Goal: Submit feedback/report problem

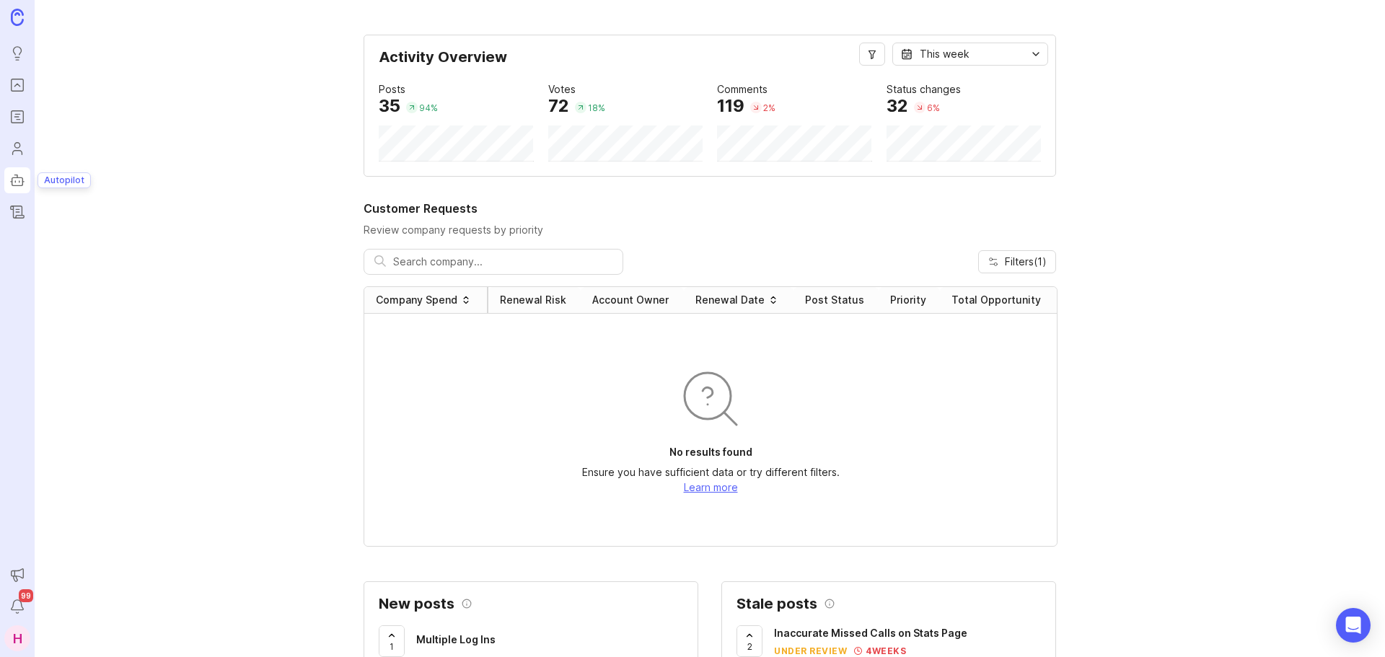
click at [14, 175] on icon "Autopilot" at bounding box center [17, 180] width 16 height 17
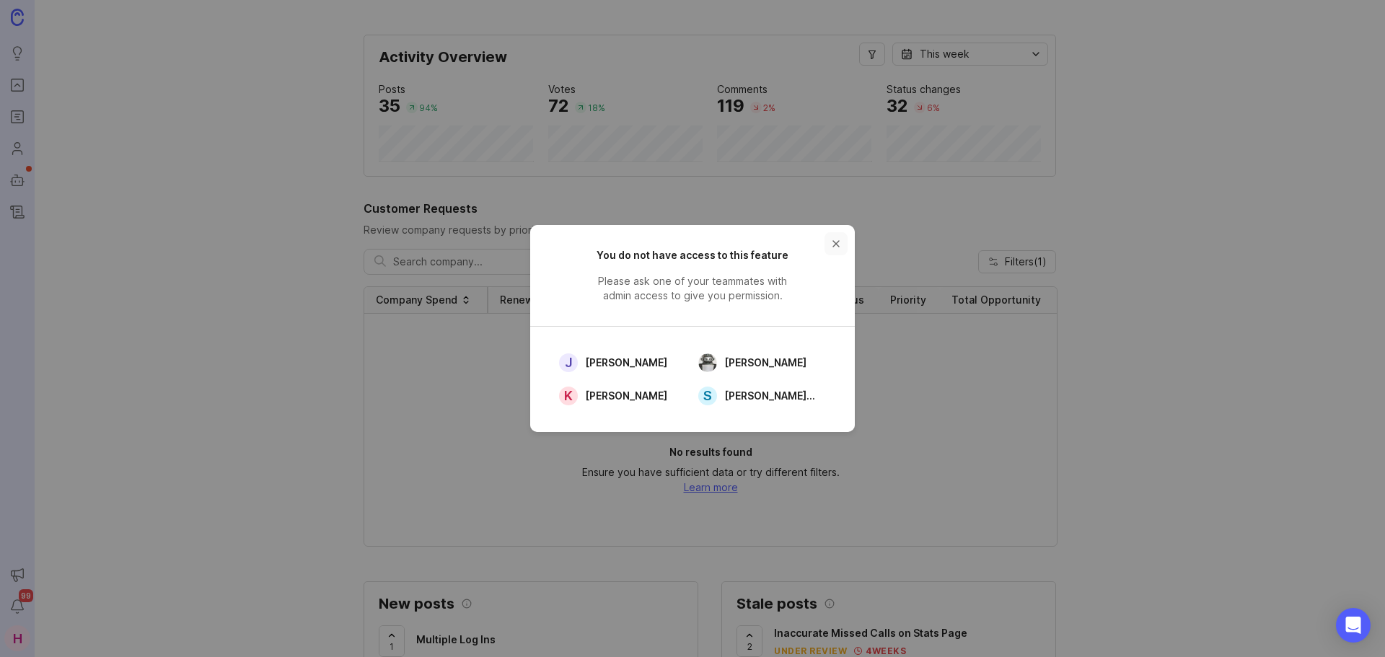
click at [835, 240] on button "close button" at bounding box center [836, 243] width 23 height 23
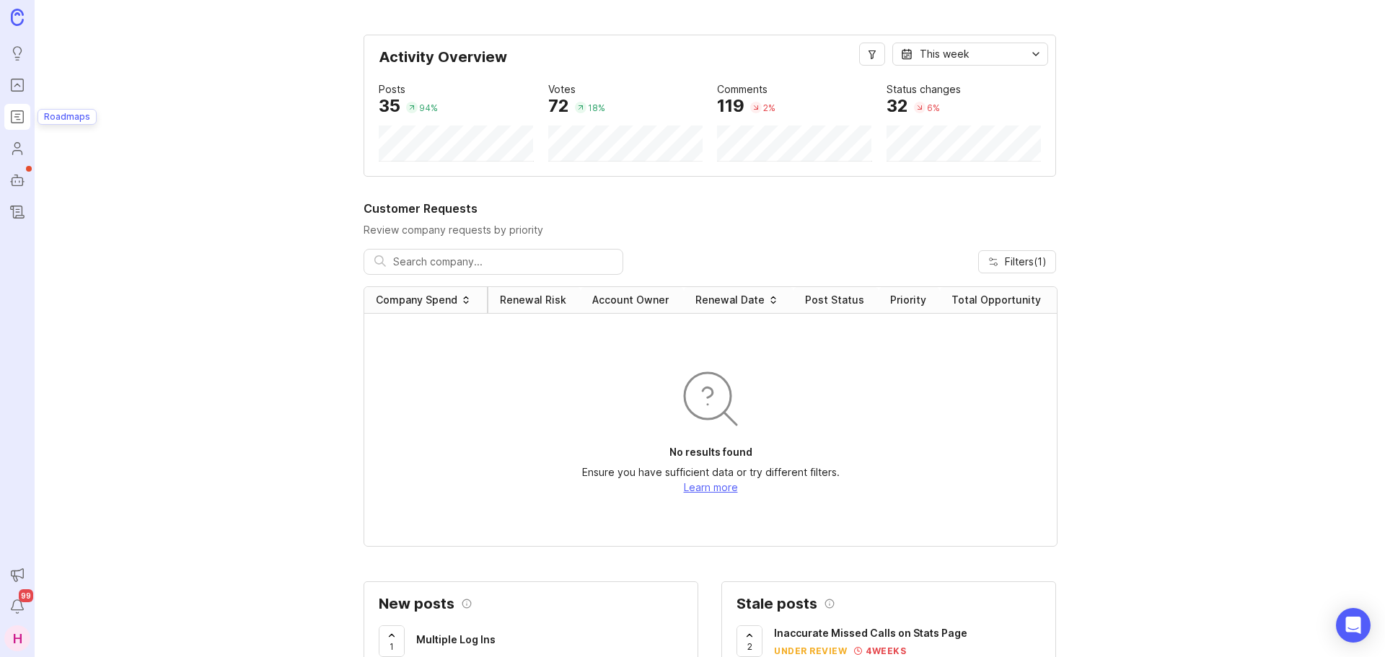
click at [14, 126] on link "Roadmaps" at bounding box center [17, 117] width 26 height 26
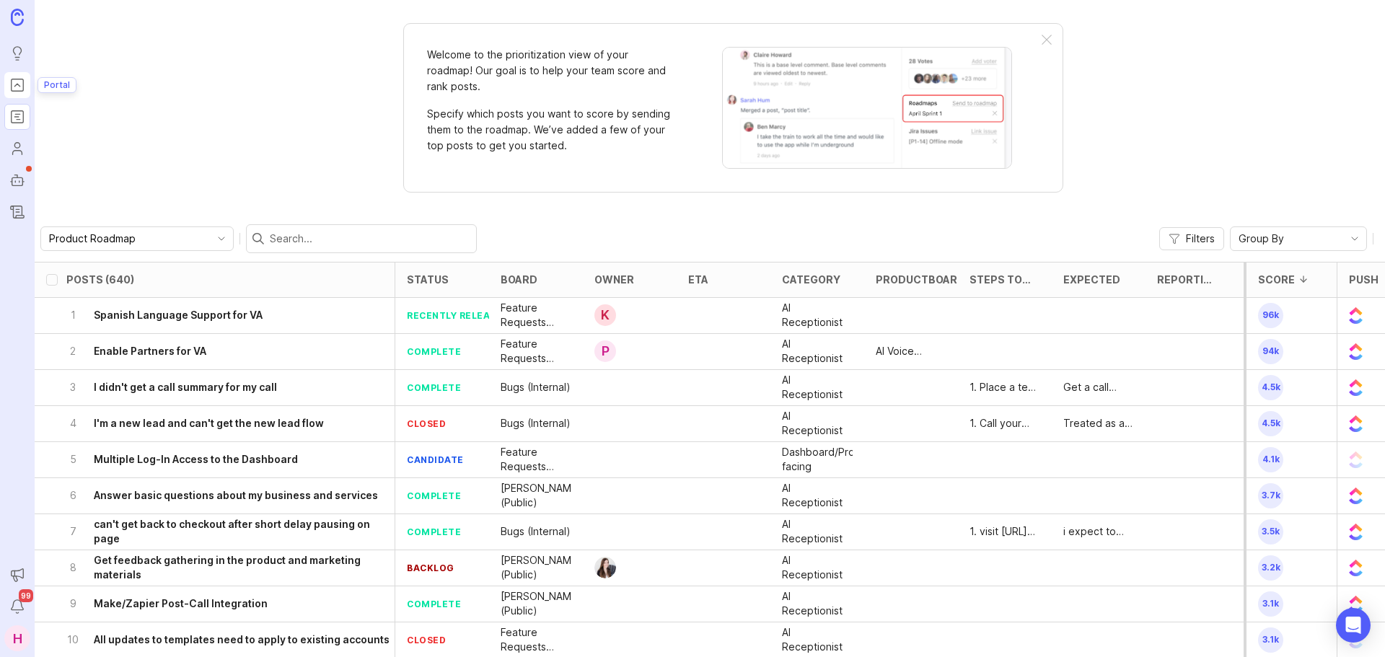
click at [15, 95] on link "Portal" at bounding box center [17, 85] width 26 height 26
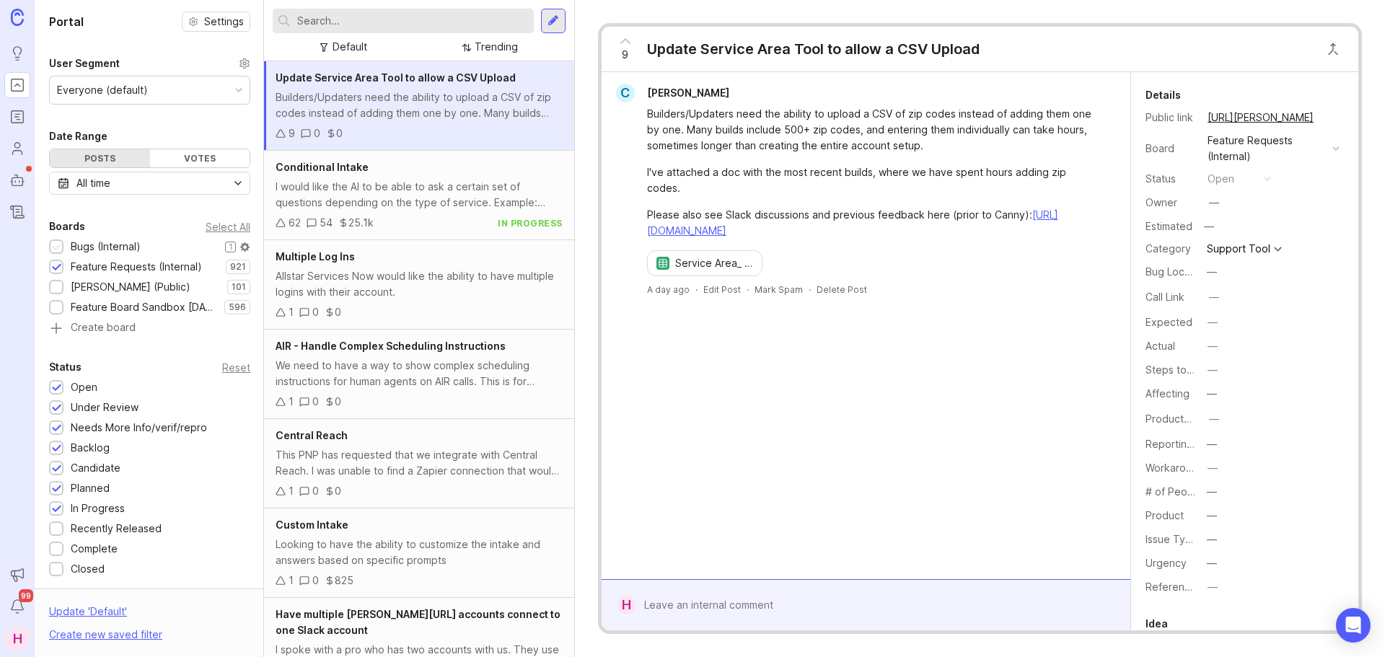
click at [56, 240] on div at bounding box center [56, 247] width 14 height 14
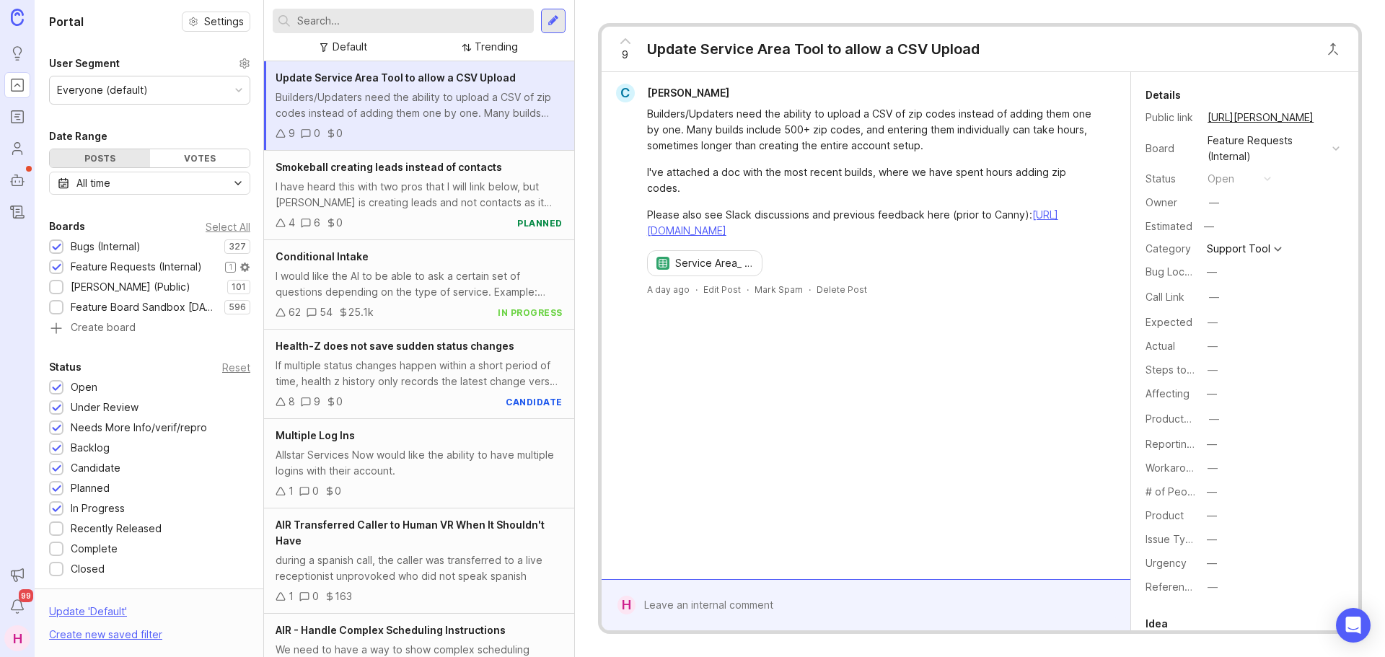
click at [56, 267] on div at bounding box center [56, 268] width 9 height 11
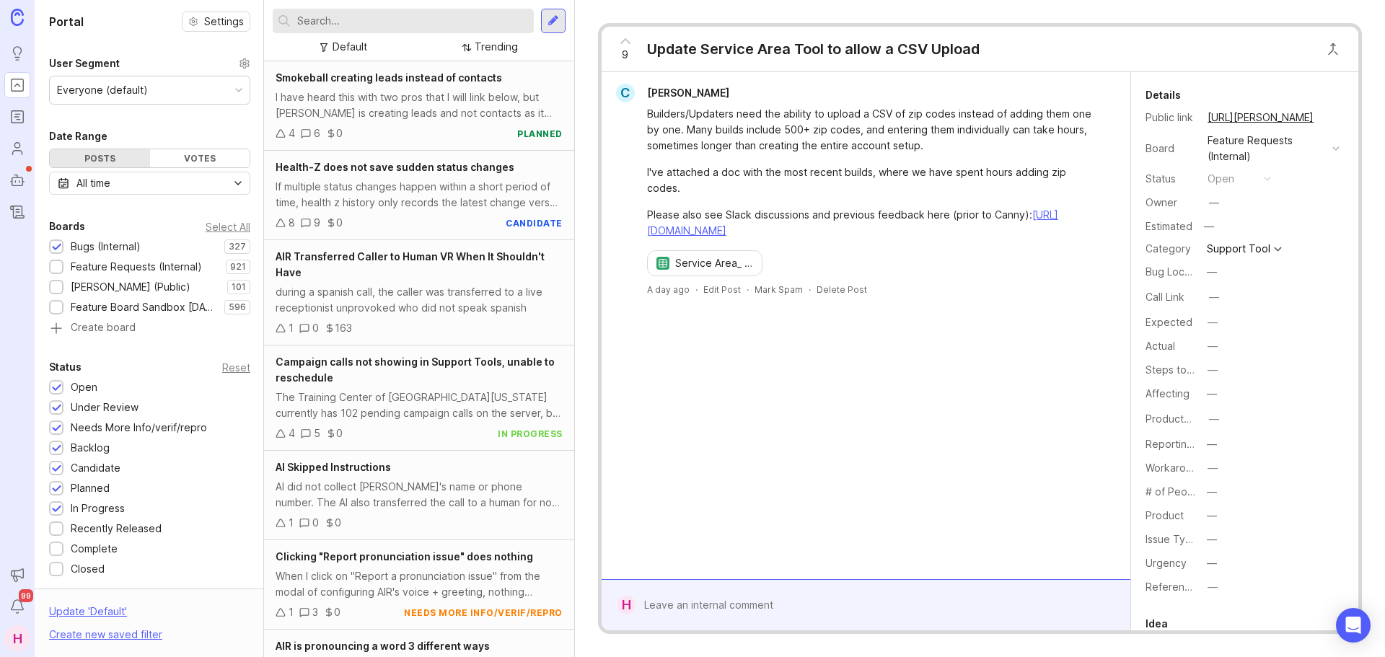
click at [388, 24] on input "text" at bounding box center [412, 21] width 231 height 16
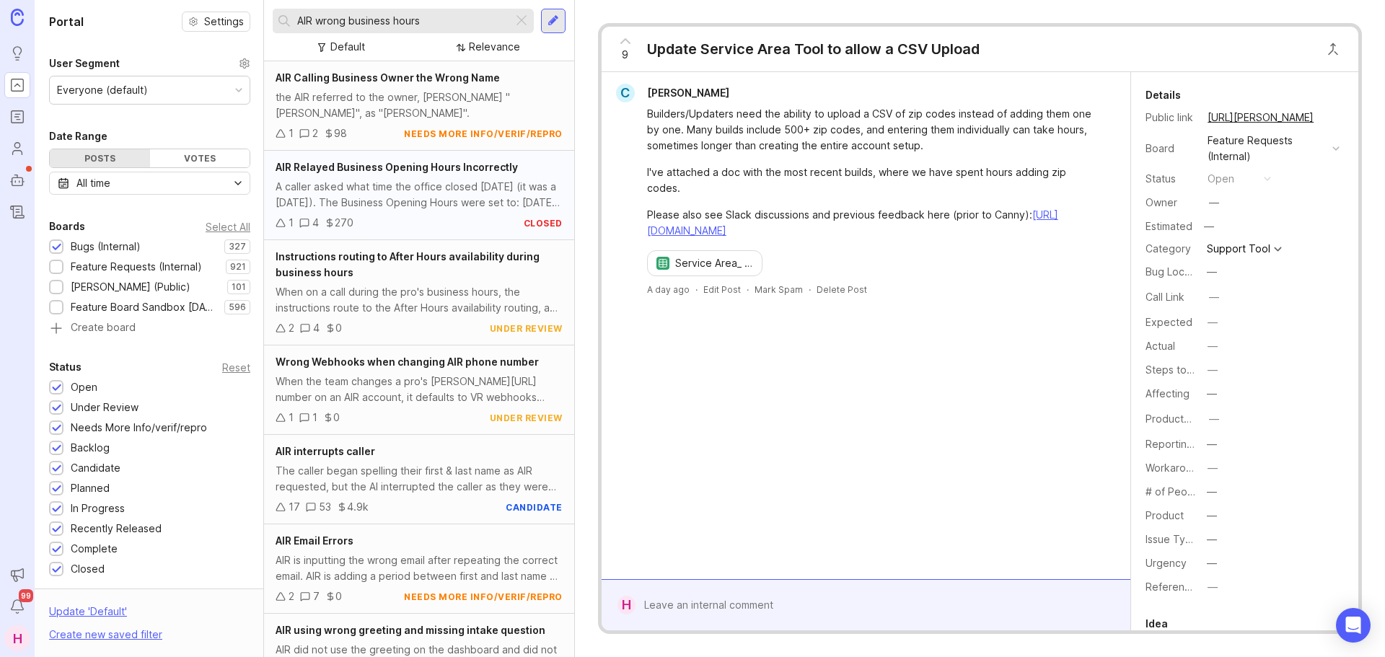
type input "AIR wrong business hours"
click at [400, 188] on div "A caller asked what time the office closed [DATE] (it was a [DATE]). The Busine…" at bounding box center [419, 195] width 287 height 32
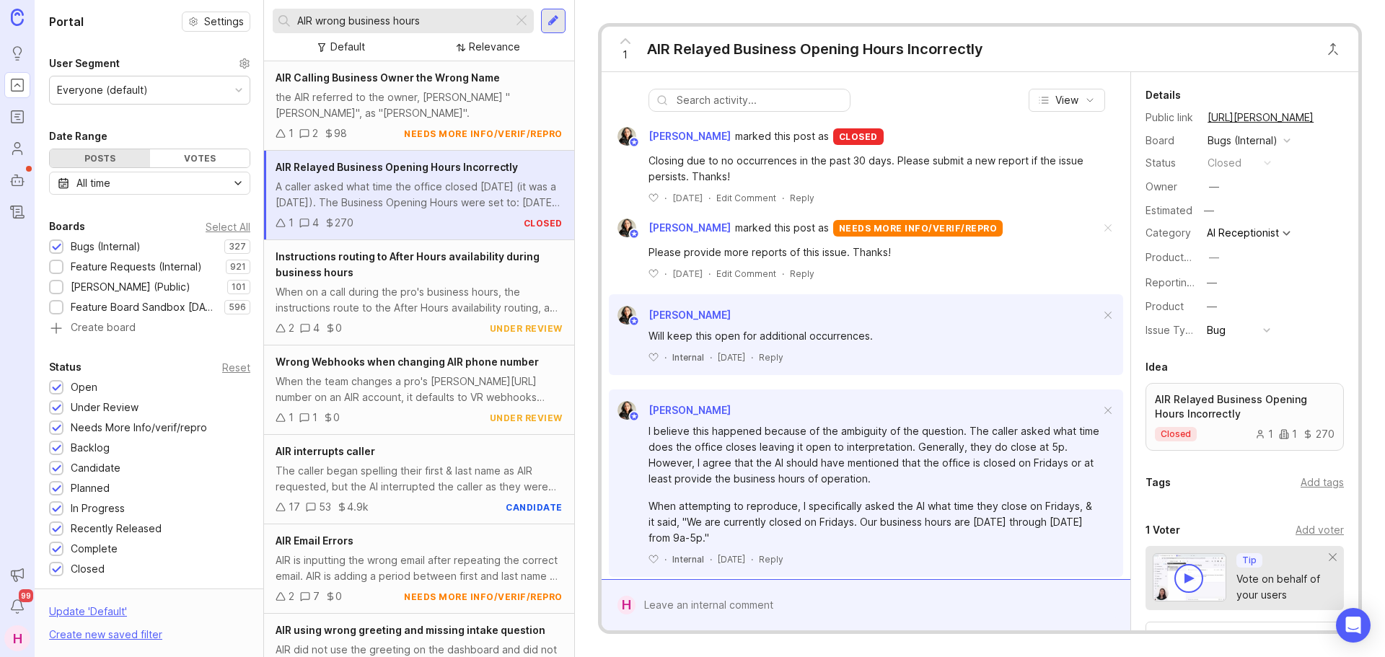
scroll to position [571, 0]
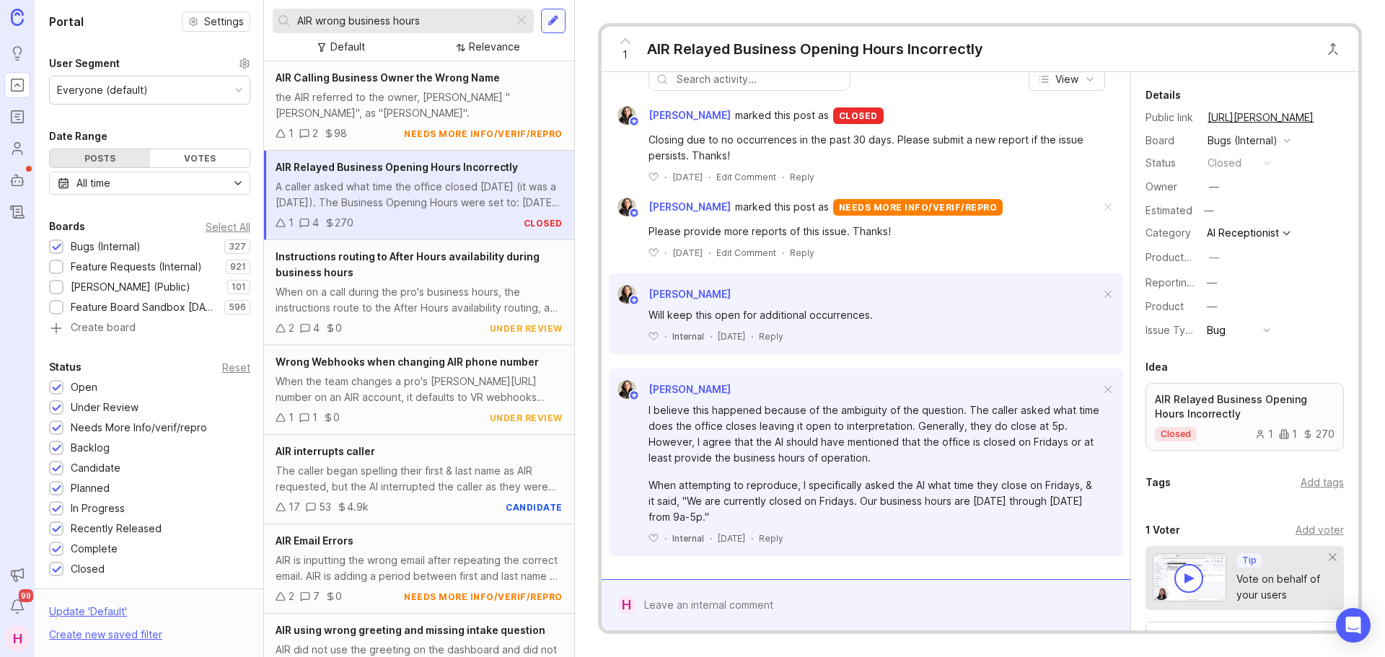
click at [550, 24] on div at bounding box center [554, 20] width 12 height 13
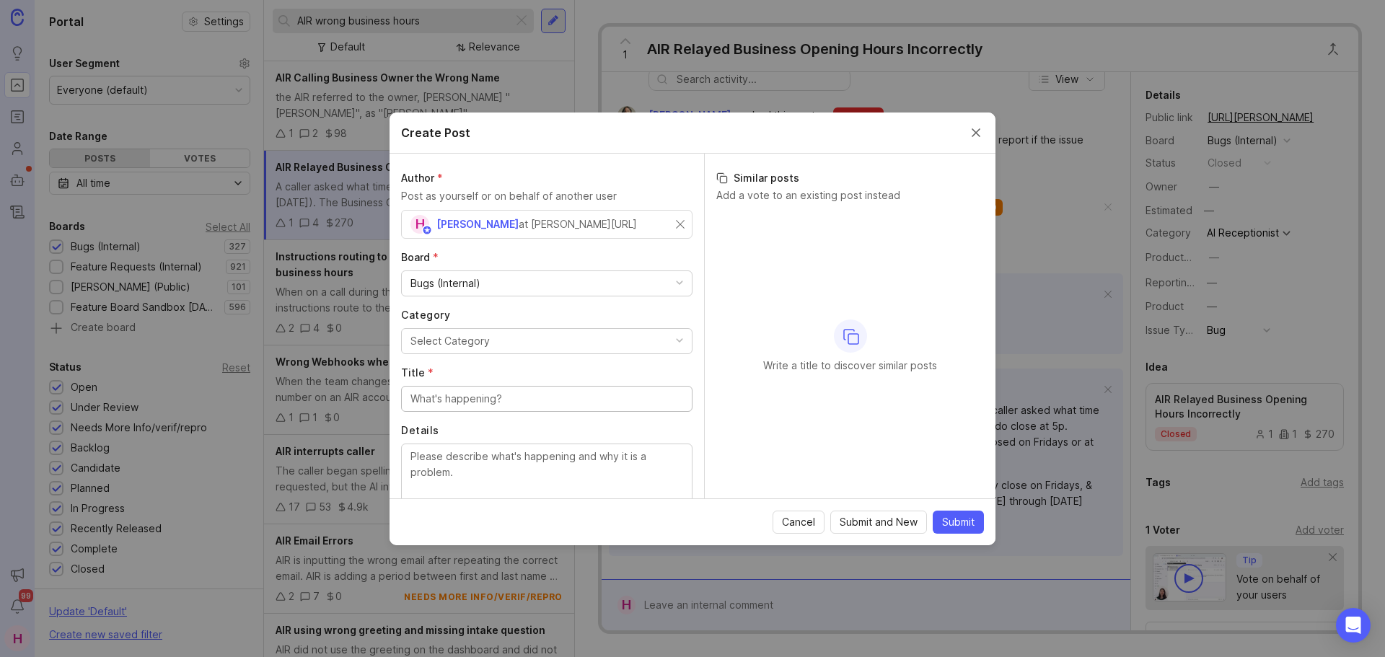
click at [470, 339] on div "Select Category" at bounding box center [449, 341] width 79 height 16
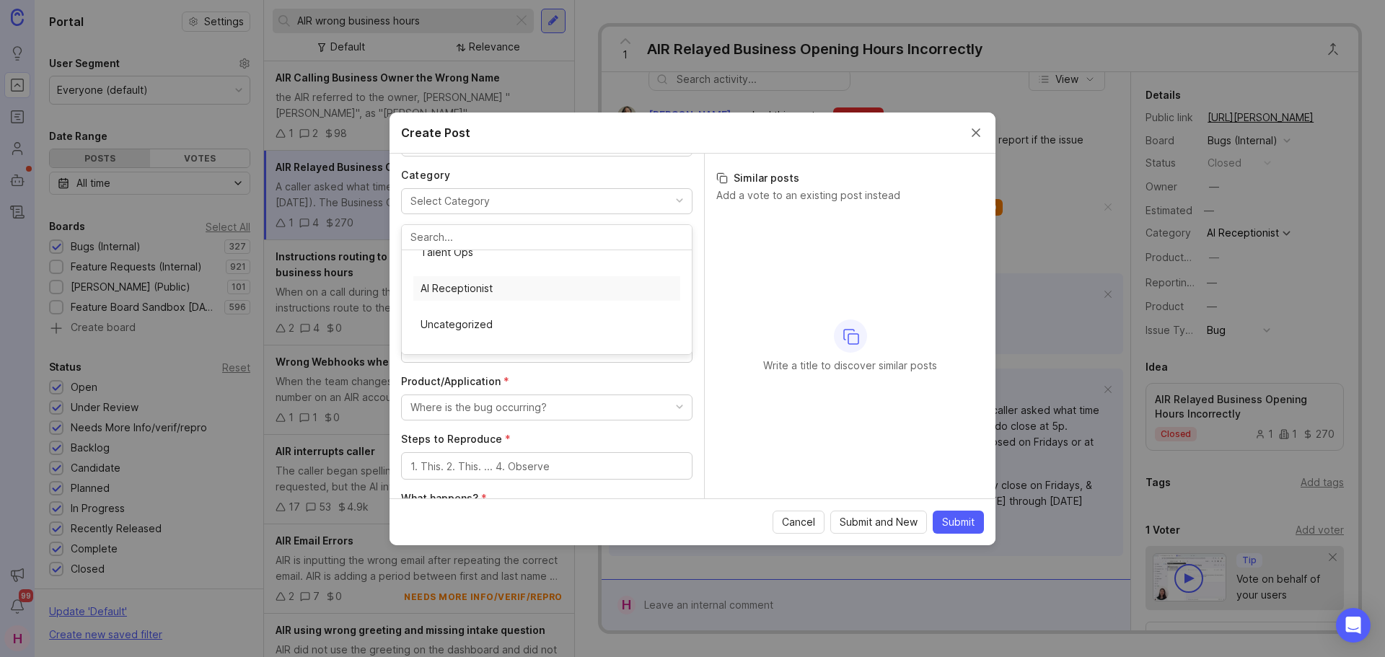
scroll to position [144, 0]
click at [465, 263] on div at bounding box center [546, 255] width 291 height 26
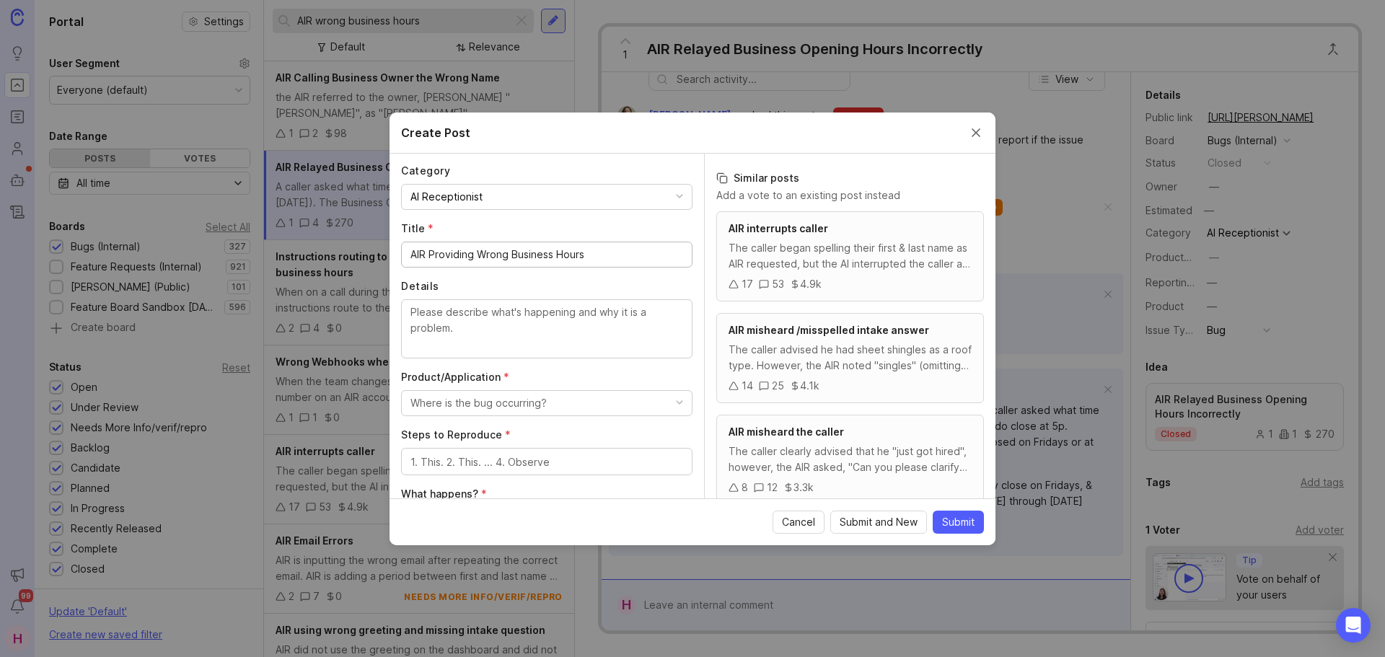
type input "AIR Providing Wrong Business Hours"
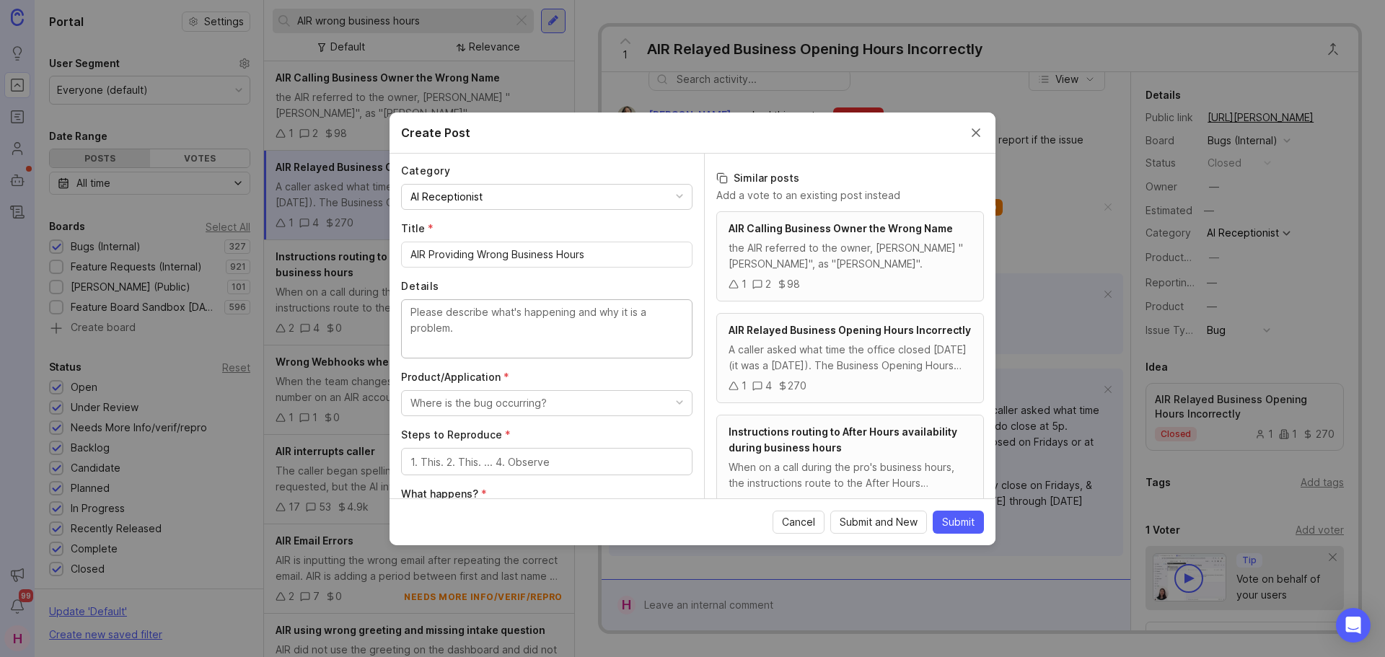
click at [492, 318] on textarea "Details" at bounding box center [546, 328] width 273 height 48
type textarea "T"
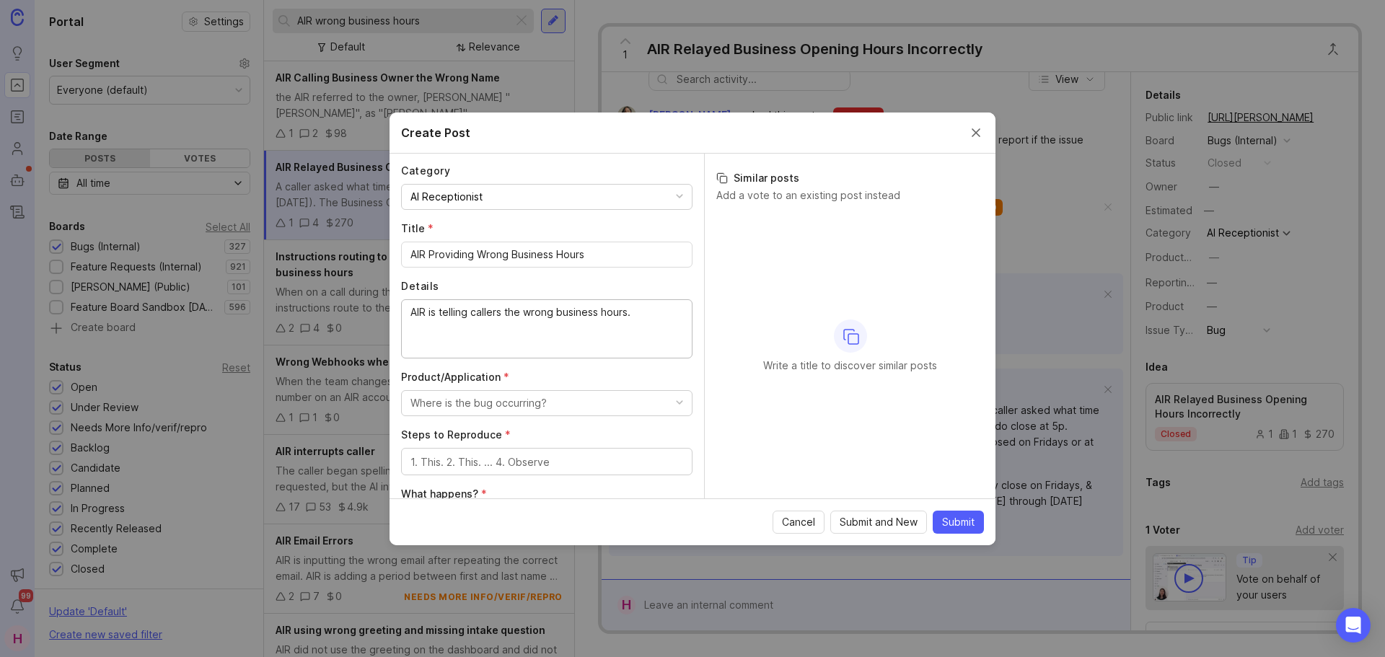
type textarea "AIR is telling callers the wrong business hours."
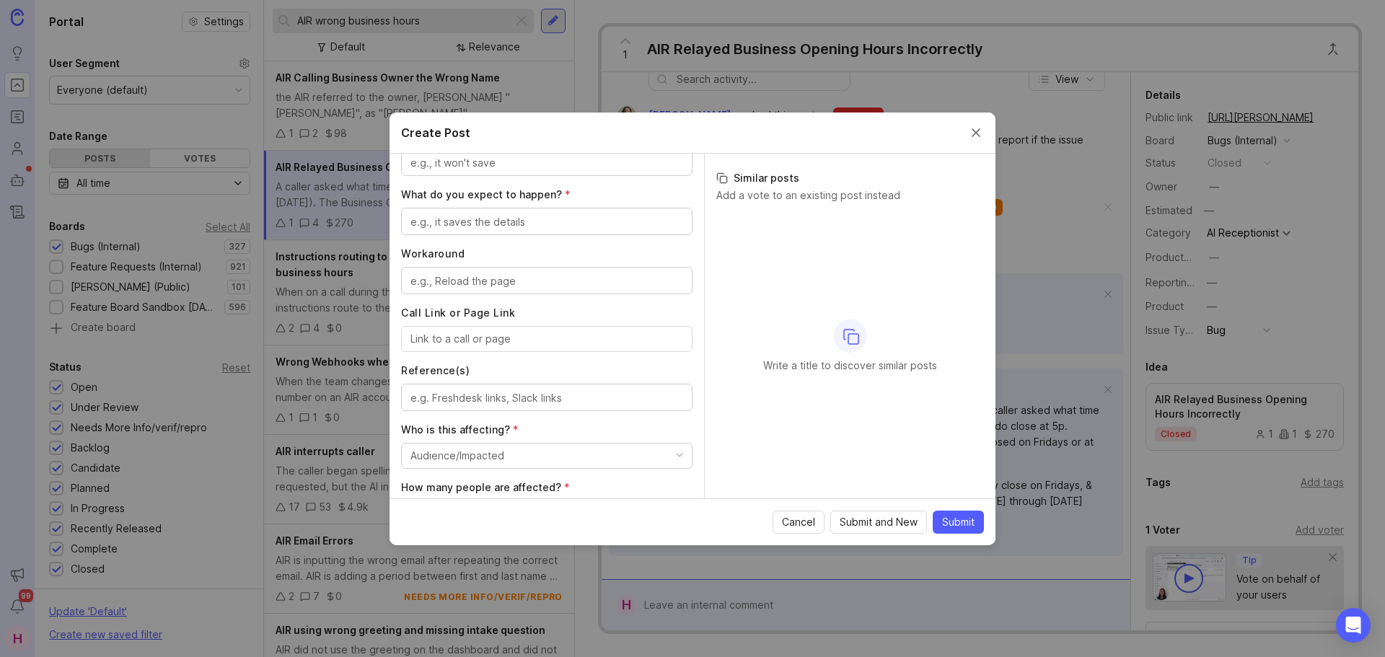
scroll to position [504, 0]
click at [467, 343] on input "Call Link or Page Link" at bounding box center [546, 338] width 273 height 16
paste input "[URL][PERSON_NAME]"
type input "[URL][PERSON_NAME]"
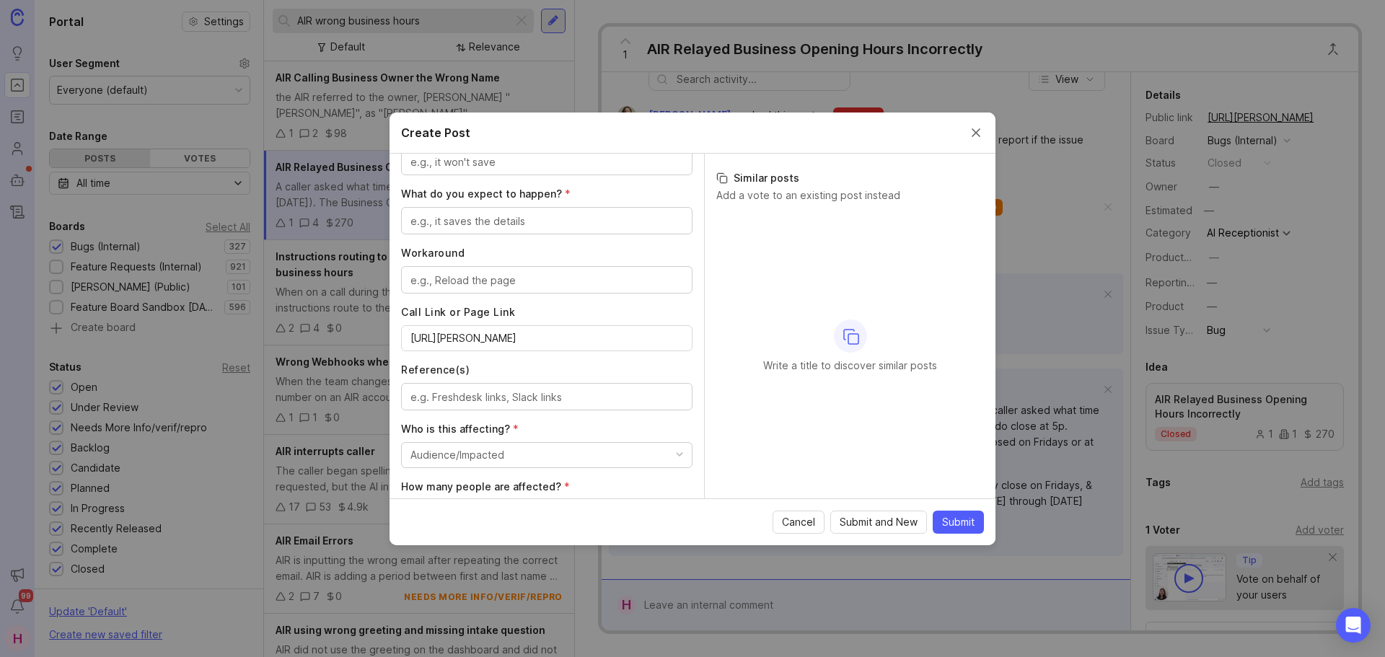
scroll to position [0, 0]
click at [486, 396] on textarea "Reference(s)" at bounding box center [546, 398] width 273 height 16
paste textarea "[URL][PERSON_NAME][DOMAIN_NAME]"
type textarea "[URL][PERSON_NAME][DOMAIN_NAME]"
click at [512, 453] on button "Audience/Impacted" at bounding box center [546, 455] width 291 height 26
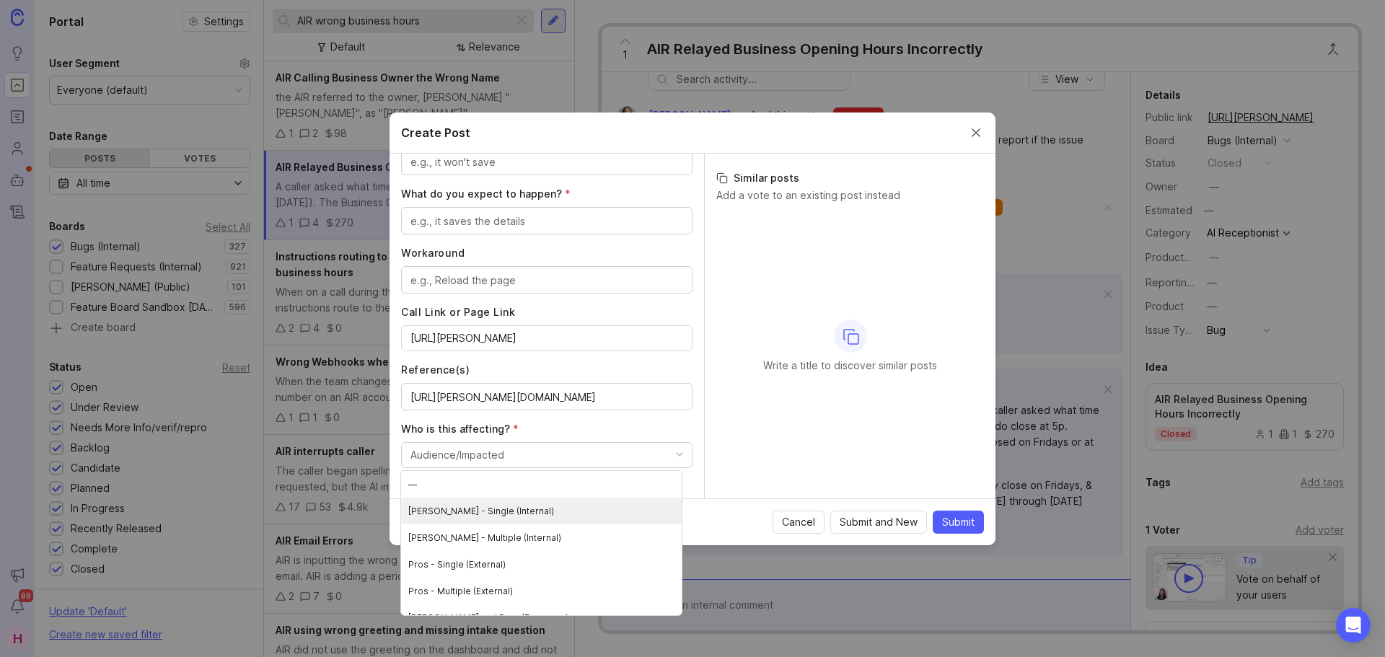
click at [509, 506] on \(Internal\) "[PERSON_NAME] - Single (Internal)" at bounding box center [541, 511] width 281 height 27
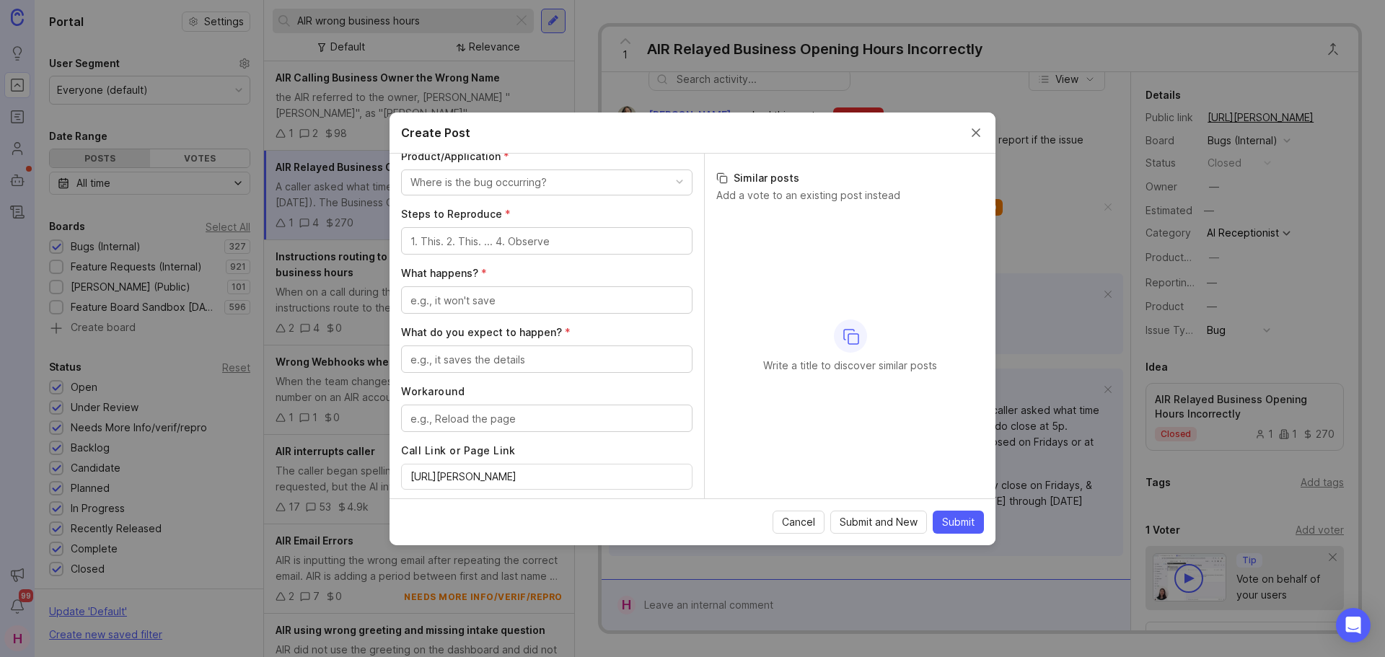
scroll to position [361, 0]
click at [496, 366] on textarea "What do you expect to happen? *" at bounding box center [546, 364] width 273 height 16
type textarea "The AIR to provide the correct hours"
click at [450, 296] on div at bounding box center [546, 304] width 291 height 27
type textarea "AIR provides the wrong hours"
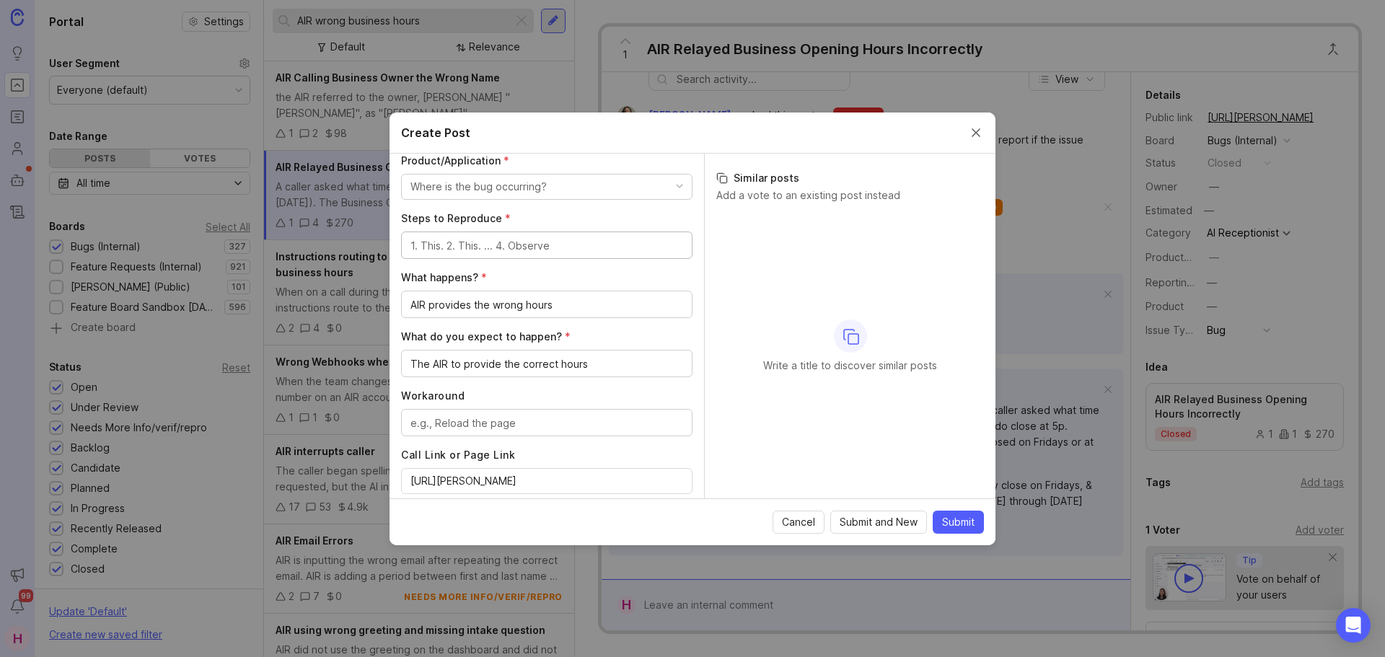
click at [532, 251] on textarea "Steps to Reproduce *" at bounding box center [546, 246] width 273 height 16
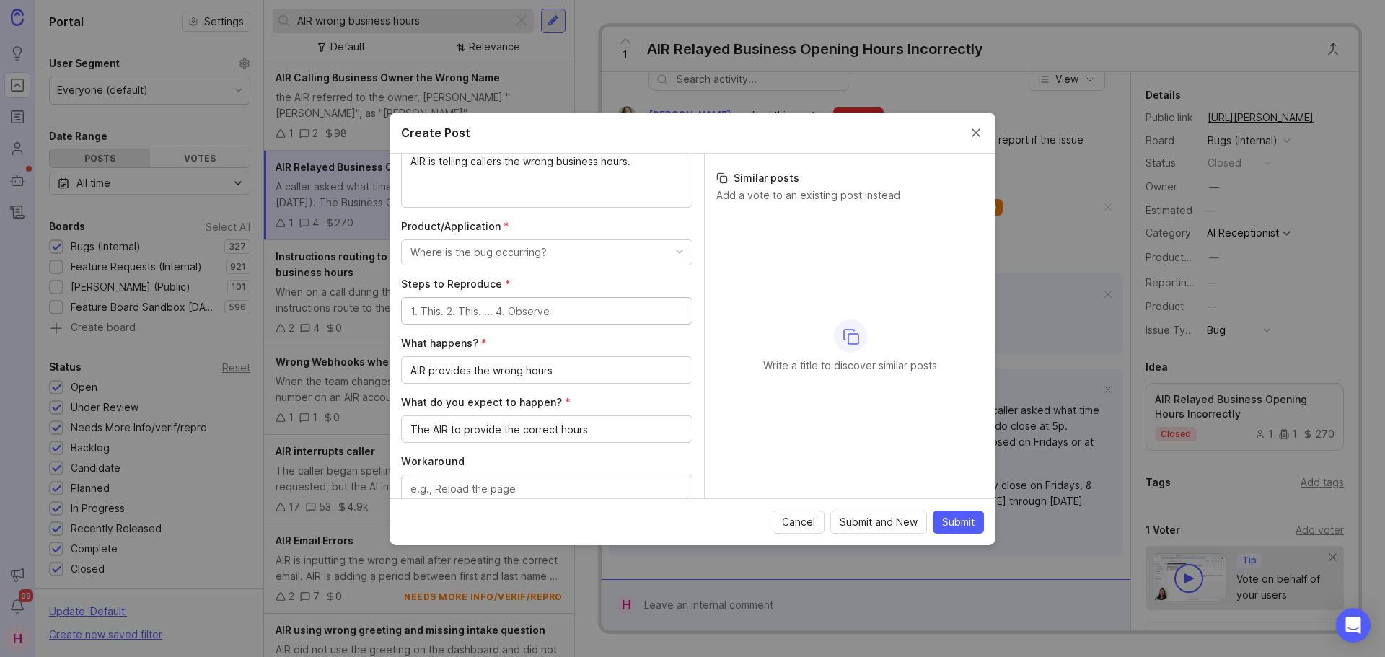
scroll to position [289, 0]
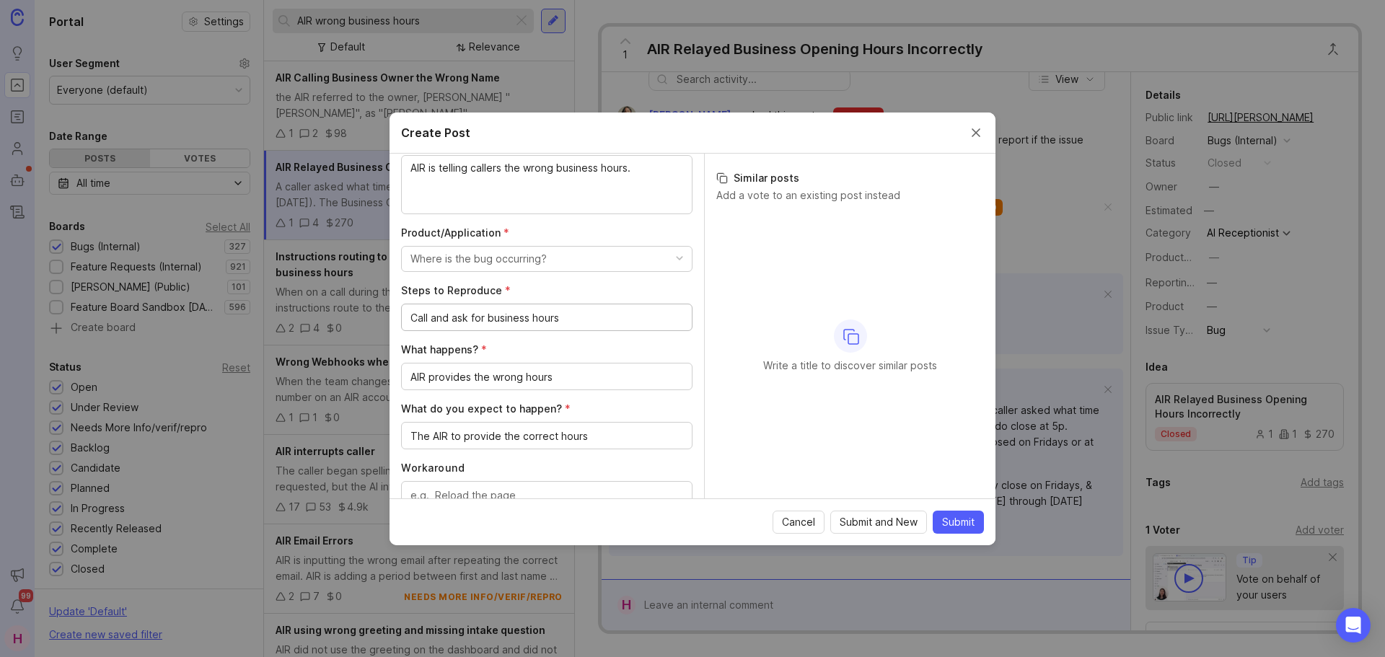
type textarea "Call and ask for business hours"
click at [449, 265] on div "Where is the bug occurring?" at bounding box center [478, 259] width 136 height 16
click at [506, 395] on Assistant "AI Voice Assistant" at bounding box center [536, 405] width 281 height 27
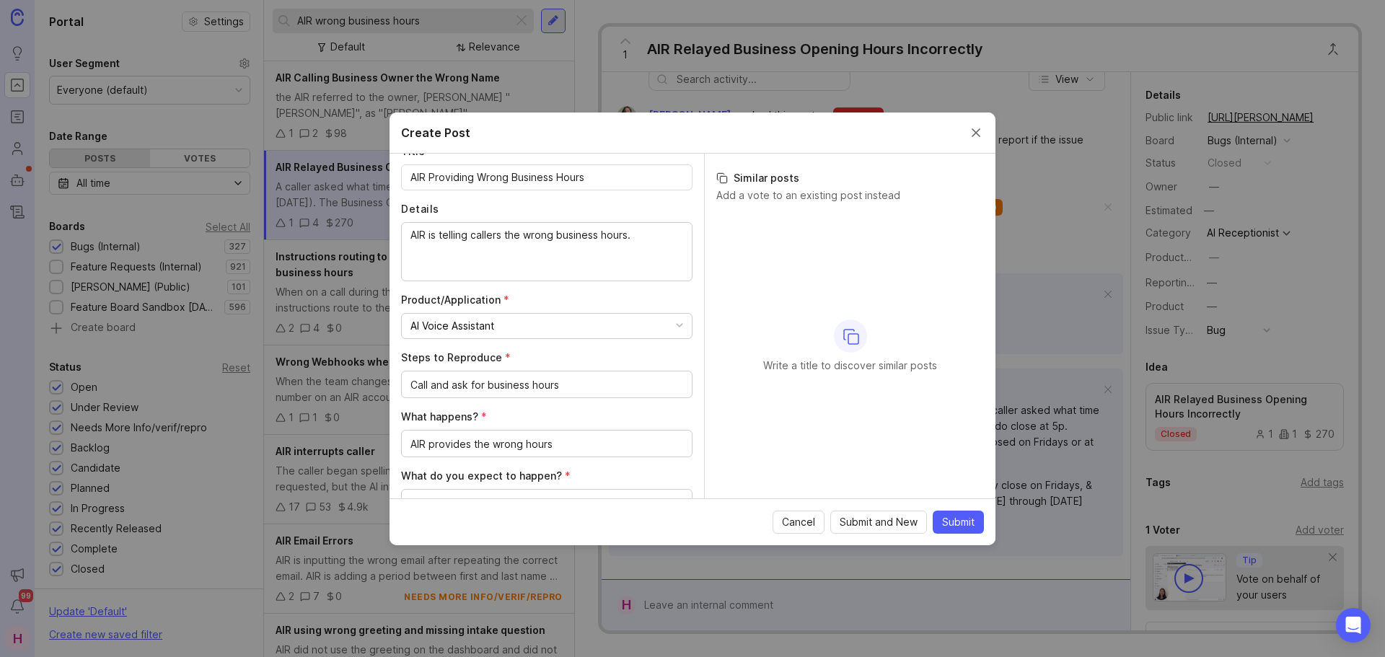
scroll to position [218, 0]
paste textarea "Summit Spine and Wellness"
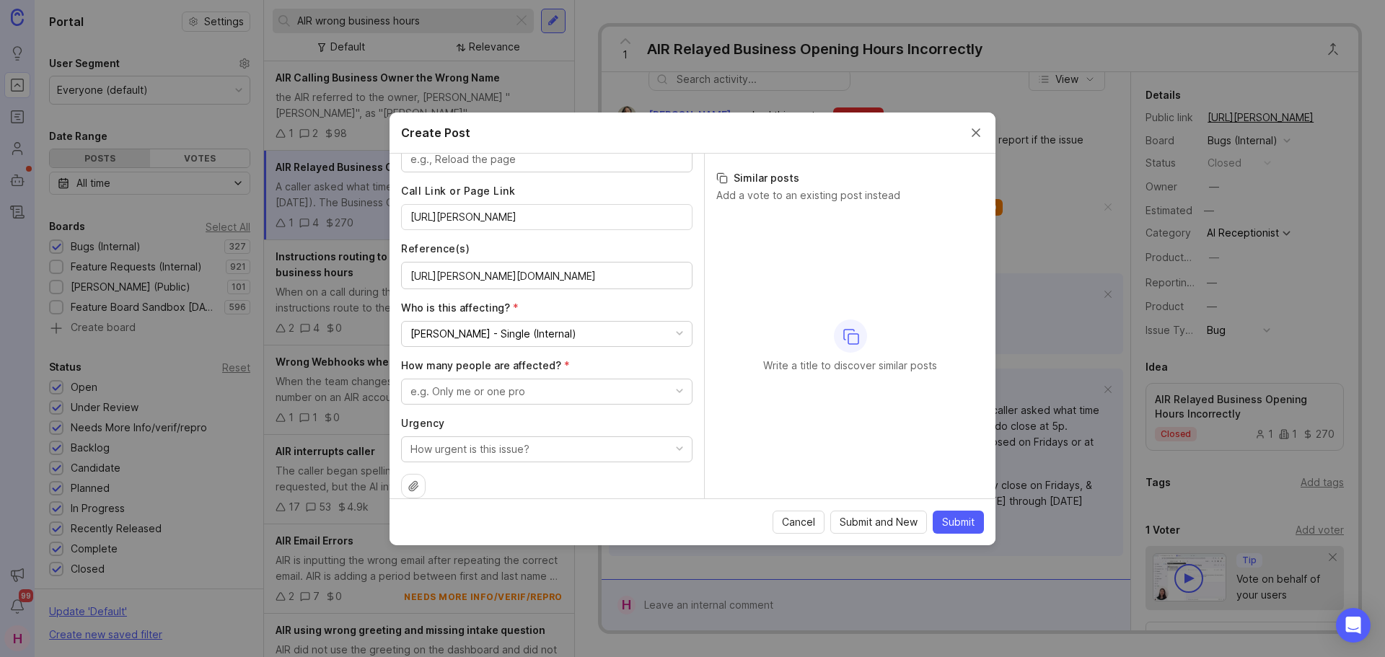
scroll to position [642, 0]
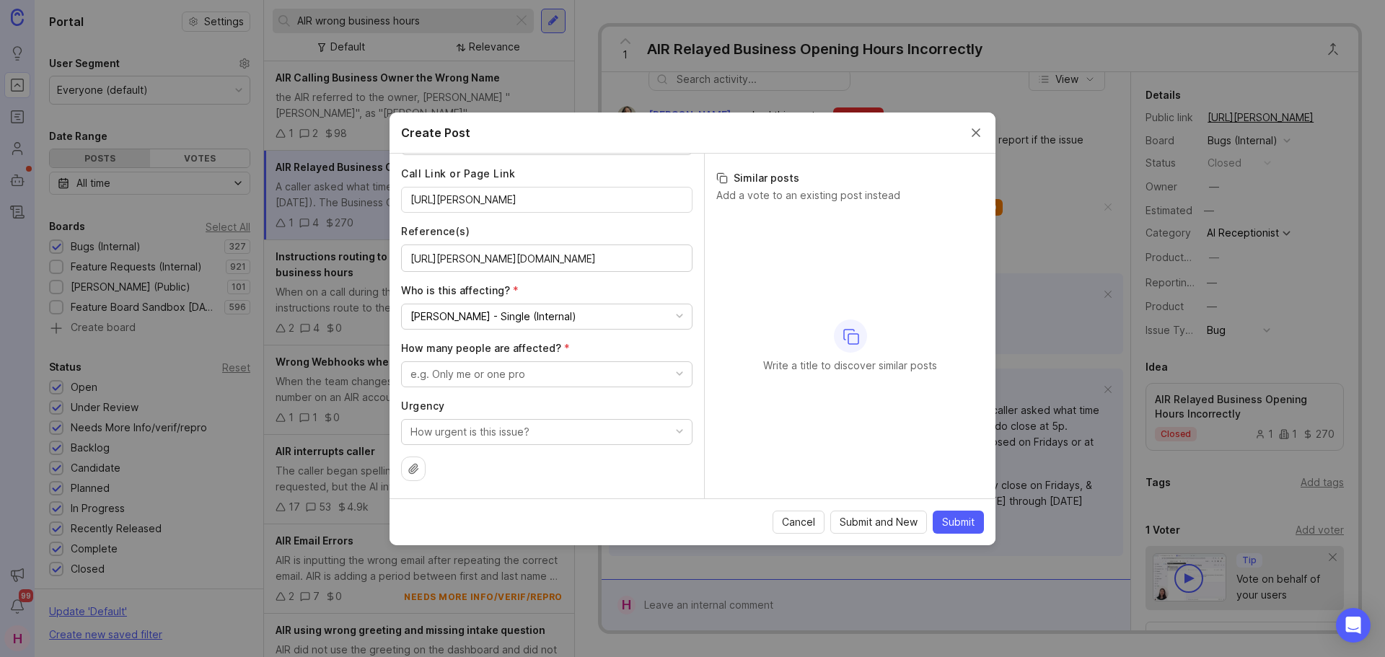
type textarea "AIR is telling callers the wrong business hours. We ran a test call and came up…"
click at [508, 436] on div "How urgent is this issue?" at bounding box center [469, 432] width 119 height 16
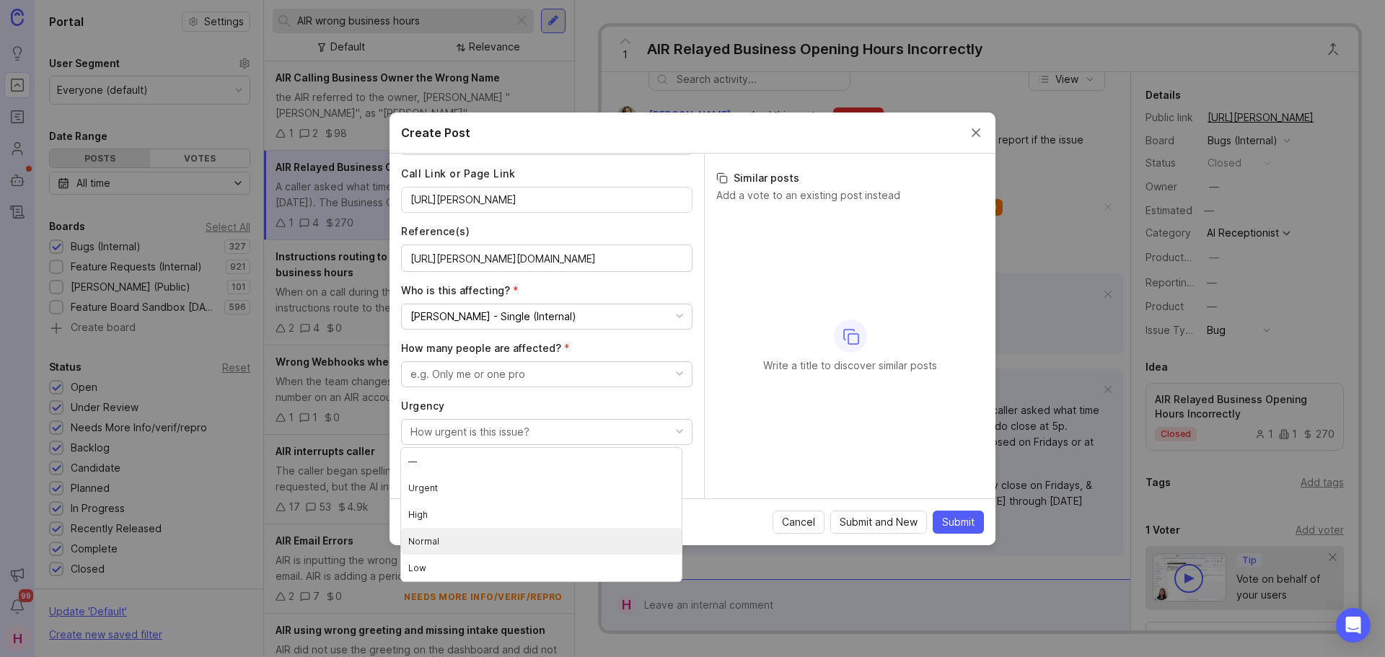
drag, startPoint x: 465, startPoint y: 524, endPoint x: 460, endPoint y: 539, distance: 16.0
click at [460, 539] on ul "— Urgent High Normal Low" at bounding box center [541, 514] width 281 height 133
click at [460, 532] on li "Normal" at bounding box center [541, 541] width 281 height 27
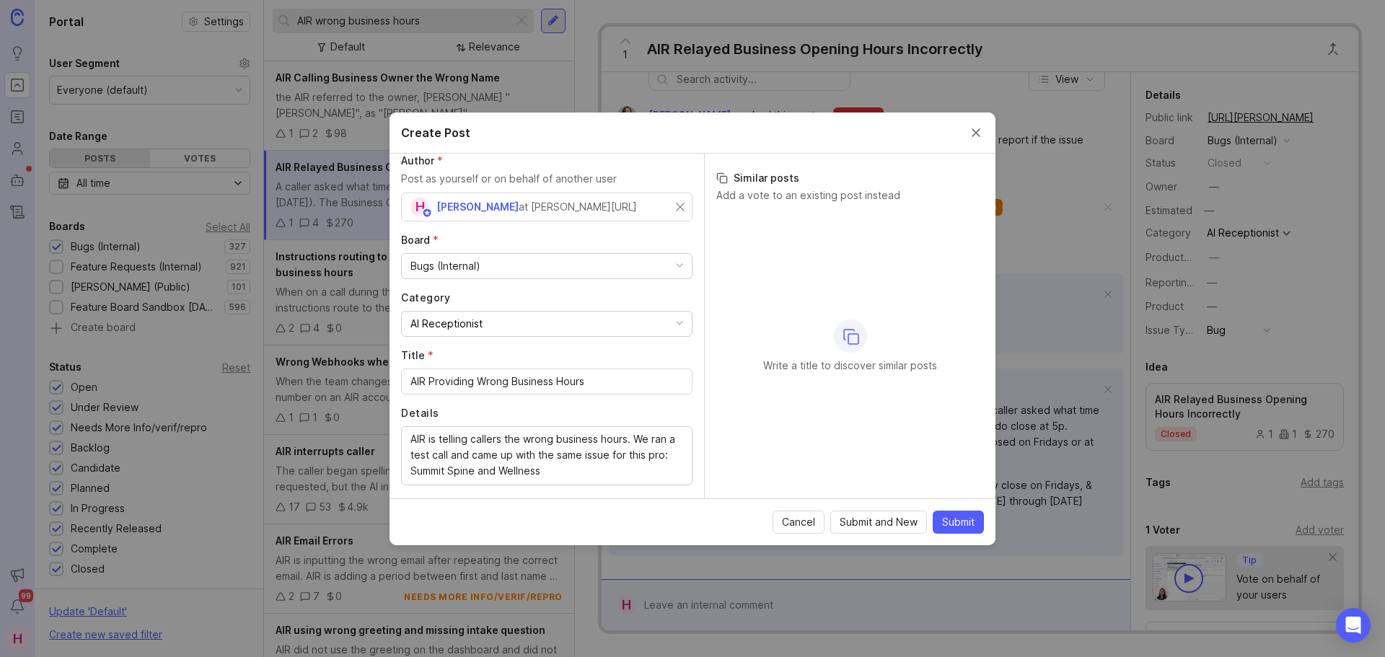
scroll to position [0, 0]
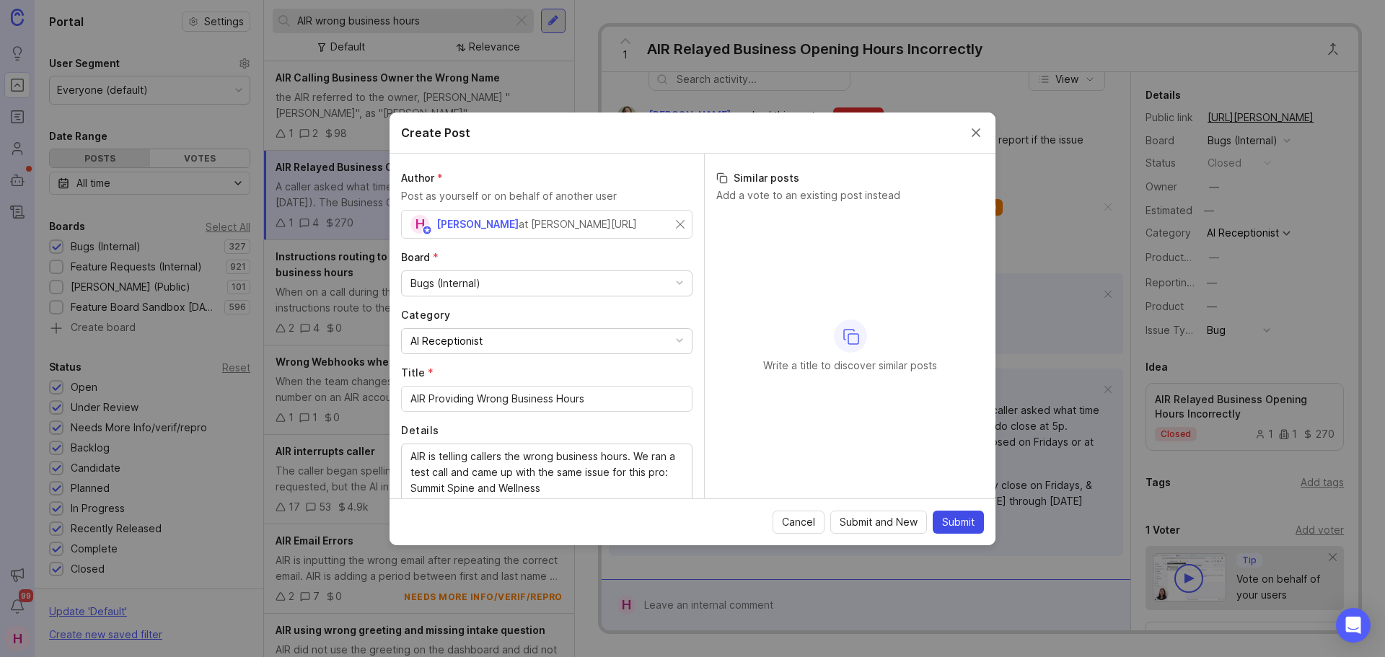
click at [951, 524] on span "Submit" at bounding box center [958, 522] width 32 height 14
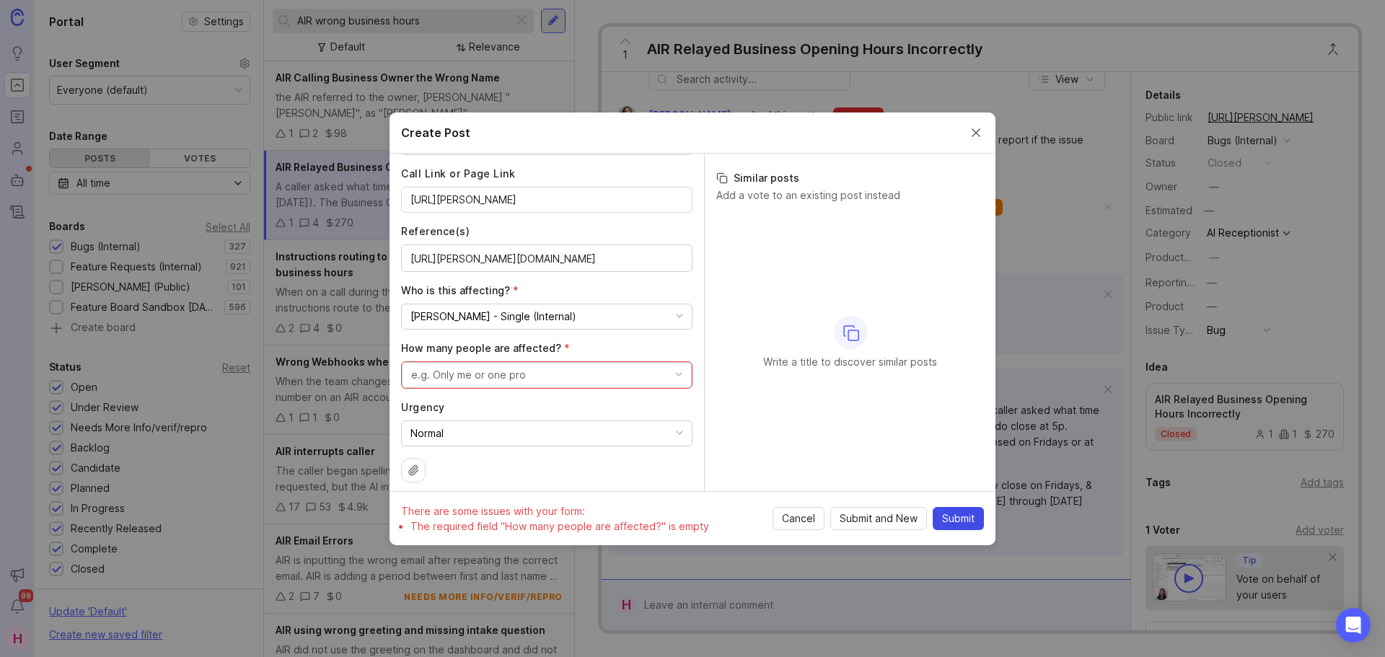
scroll to position [651, 0]
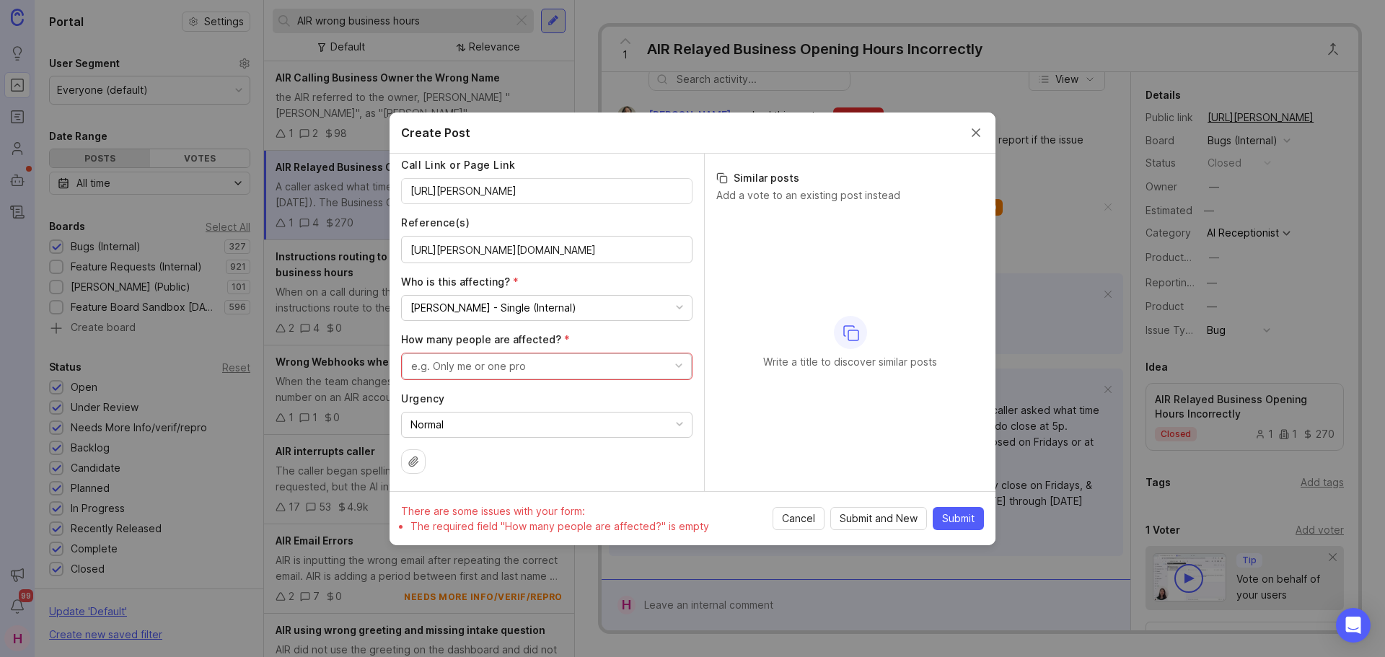
click at [460, 372] on div "e.g. Only me or one pro" at bounding box center [468, 367] width 115 height 16
click at [457, 422] on pro "Only me or one pro" at bounding box center [536, 422] width 279 height 27
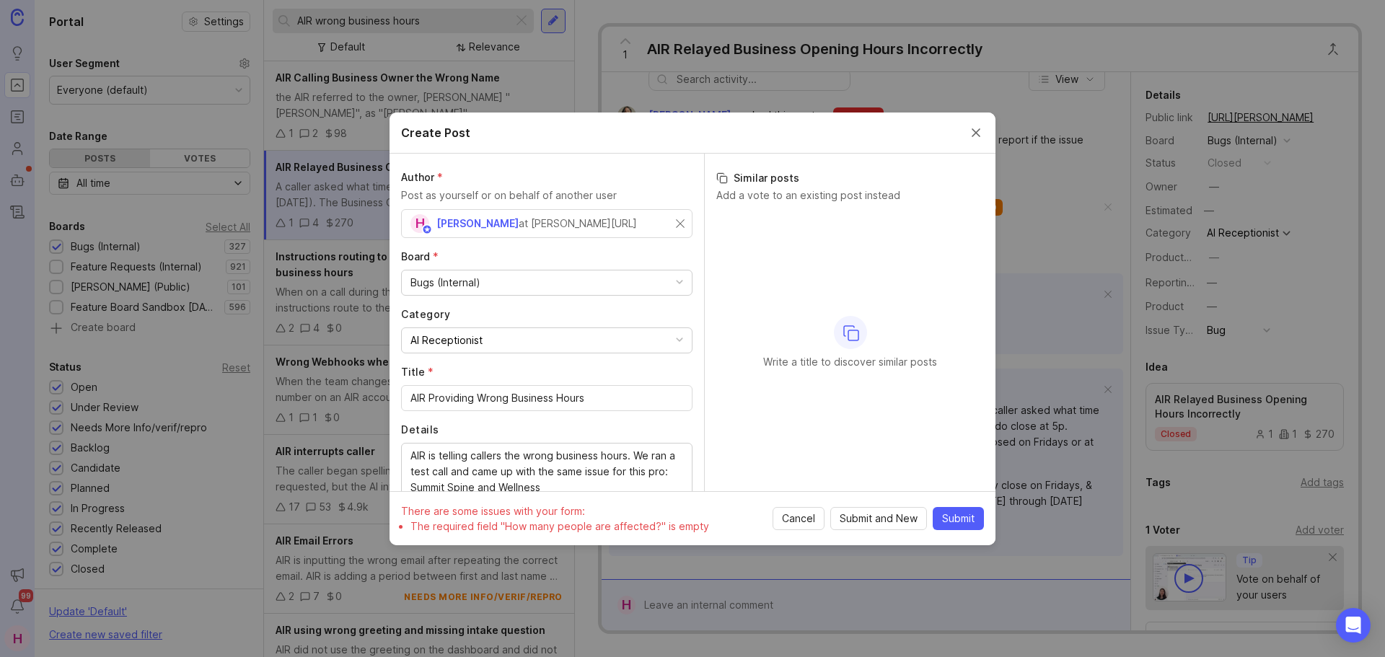
scroll to position [0, 0]
click at [956, 524] on span "Submit" at bounding box center [958, 518] width 32 height 14
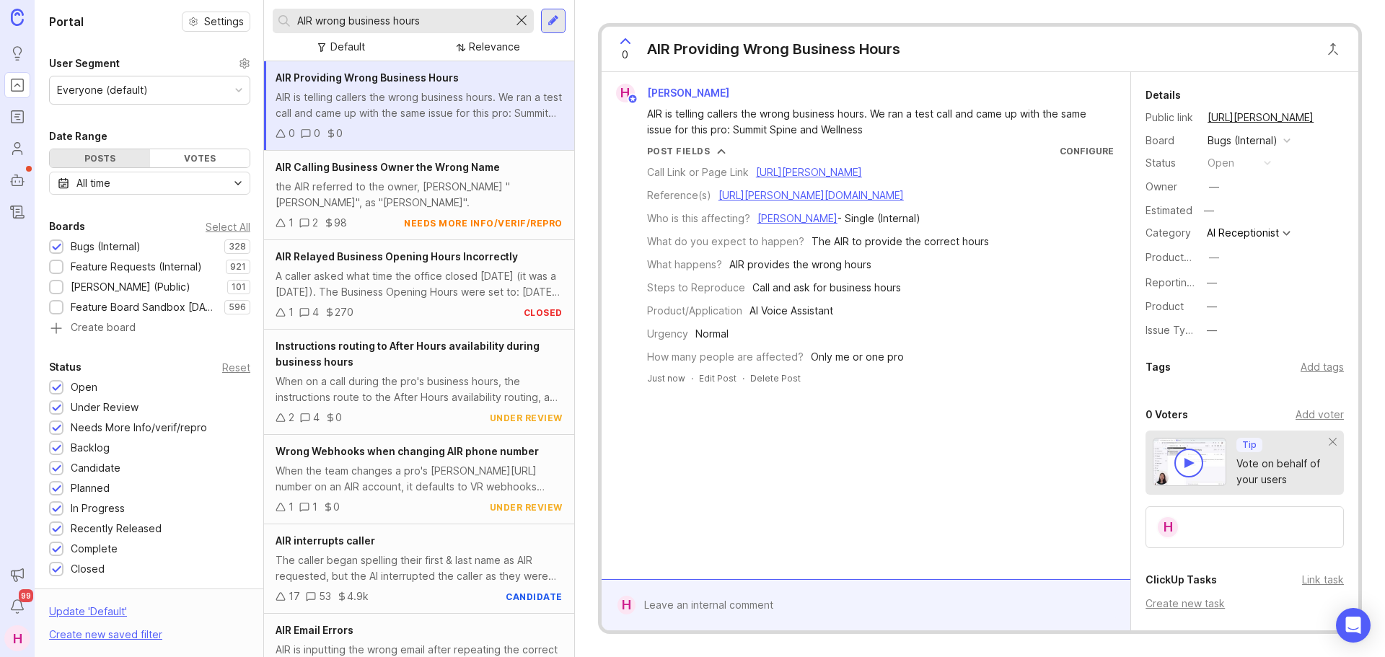
click at [523, 19] on div at bounding box center [521, 21] width 17 height 19
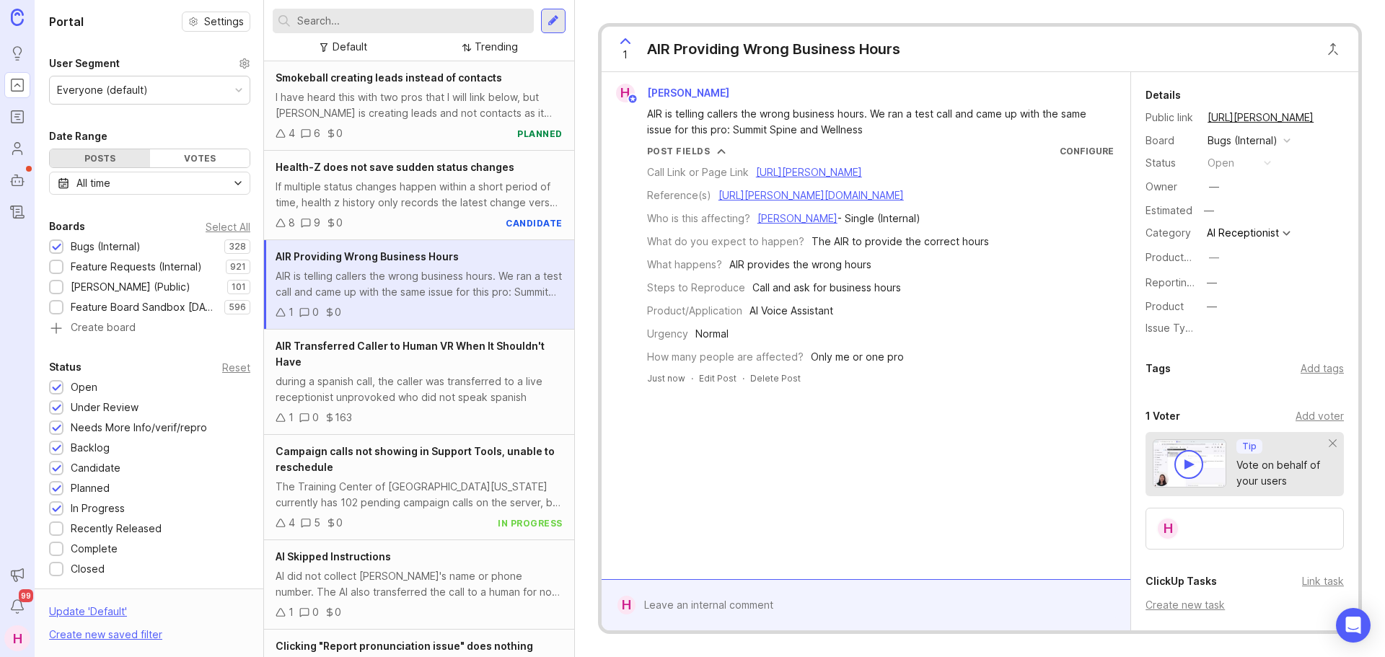
click at [407, 291] on div "AIR is telling callers the wrong business hours. We ran a test call and came up…" at bounding box center [419, 284] width 287 height 32
